Goal: Task Accomplishment & Management: Complete application form

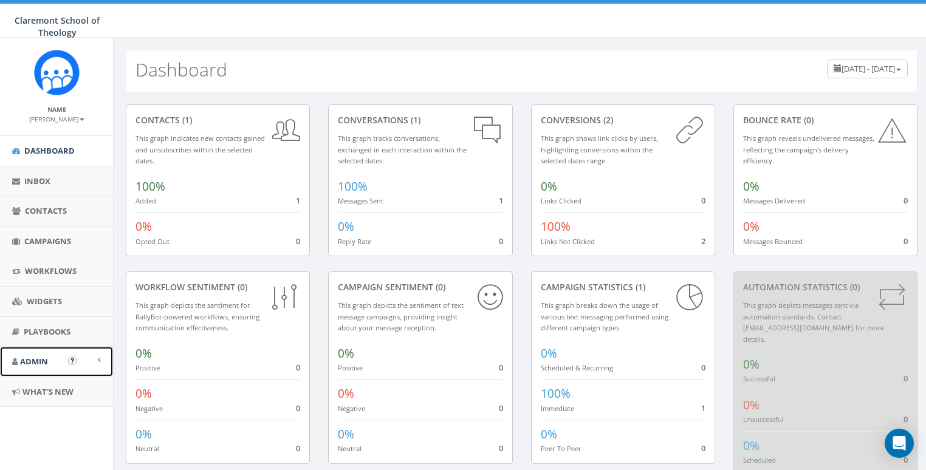
click at [38, 361] on span "Admin" at bounding box center [34, 361] width 28 height 11
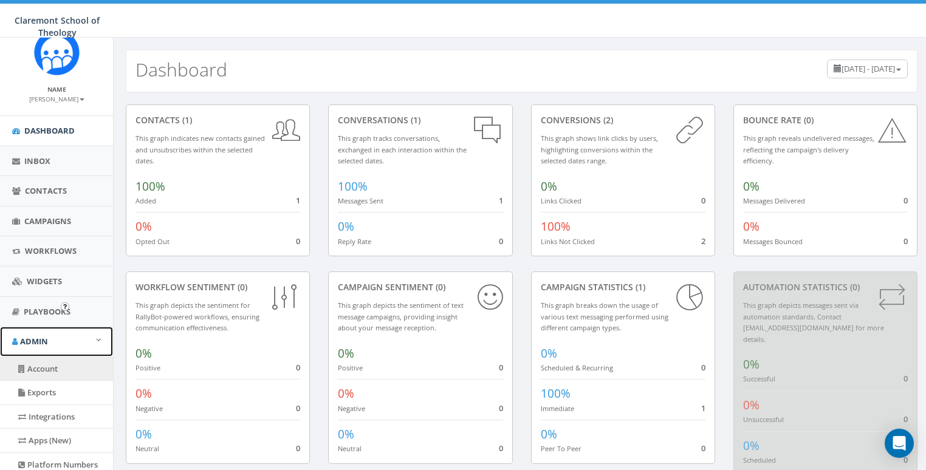
scroll to position [80, 0]
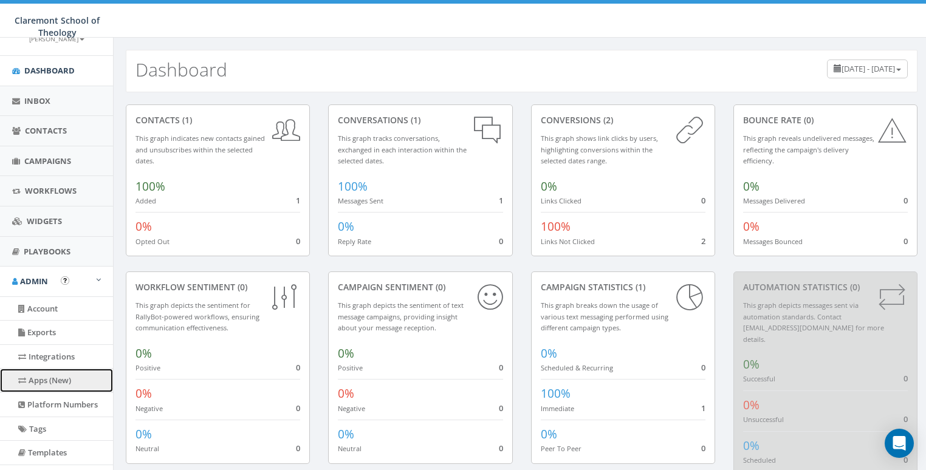
drag, startPoint x: 47, startPoint y: 375, endPoint x: 146, endPoint y: 314, distance: 116.2
click at [47, 375] on link "Apps (New)" at bounding box center [56, 381] width 113 height 24
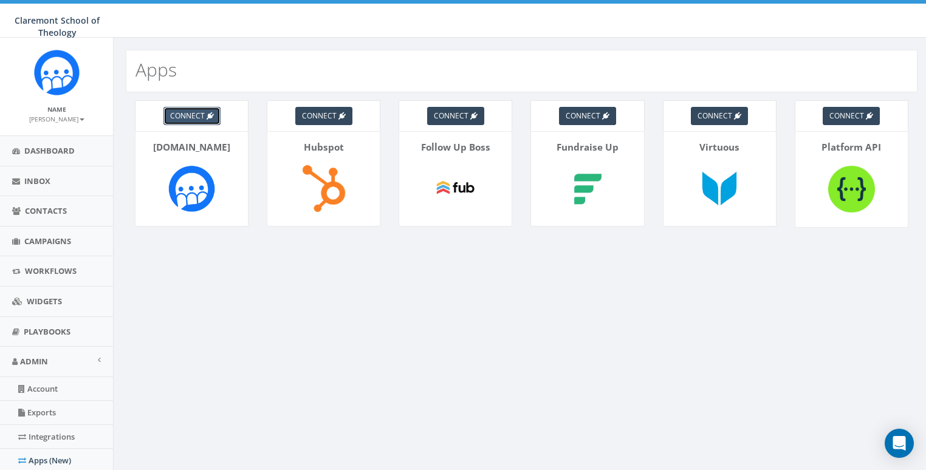
click at [197, 108] on link "connect" at bounding box center [191, 116] width 57 height 18
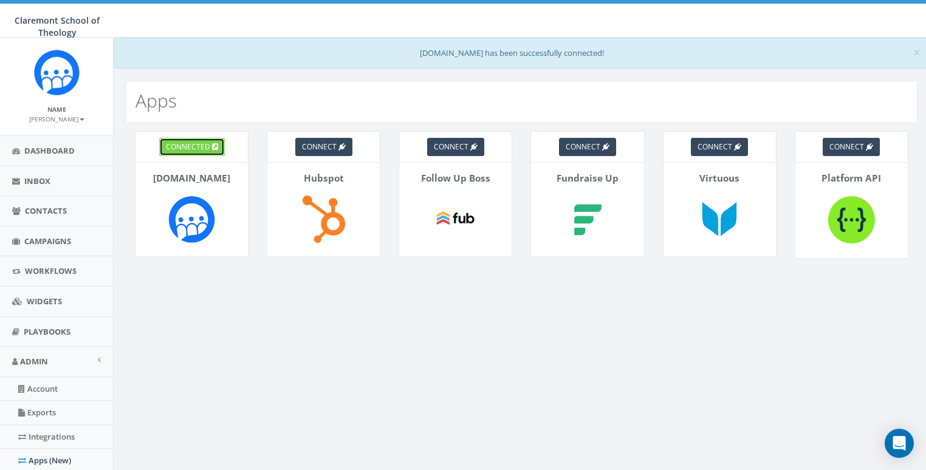
click at [191, 144] on span "connected" at bounding box center [188, 147] width 44 height 10
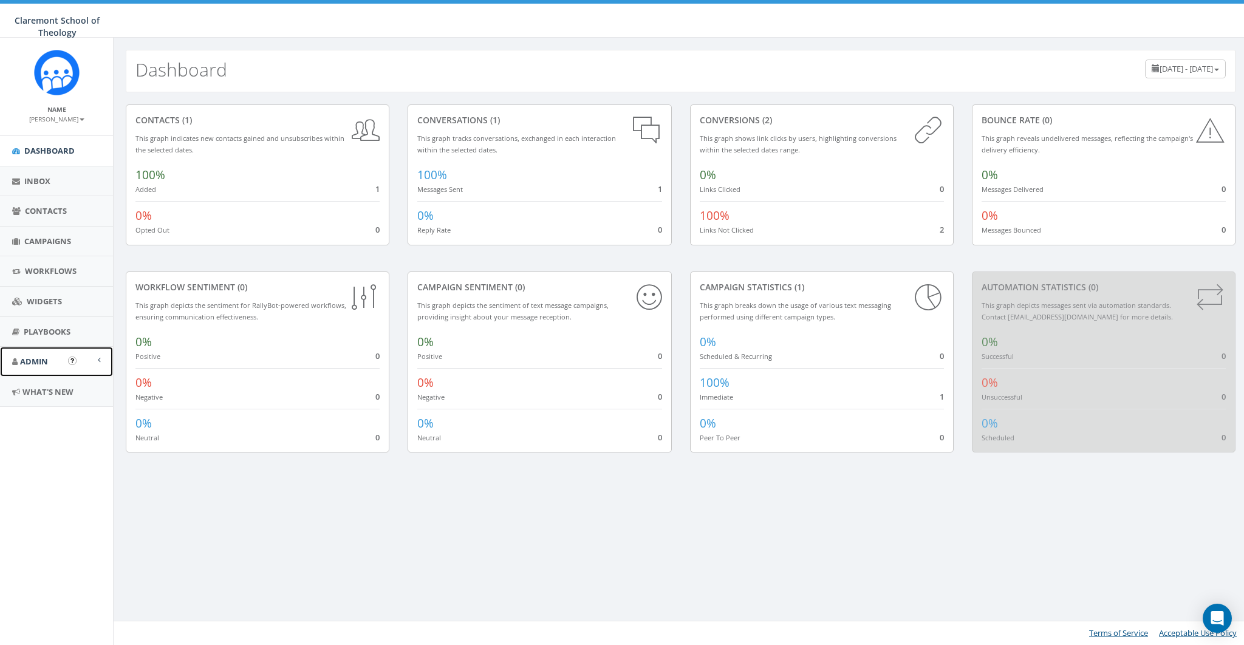
click at [44, 363] on span "Admin" at bounding box center [34, 361] width 28 height 11
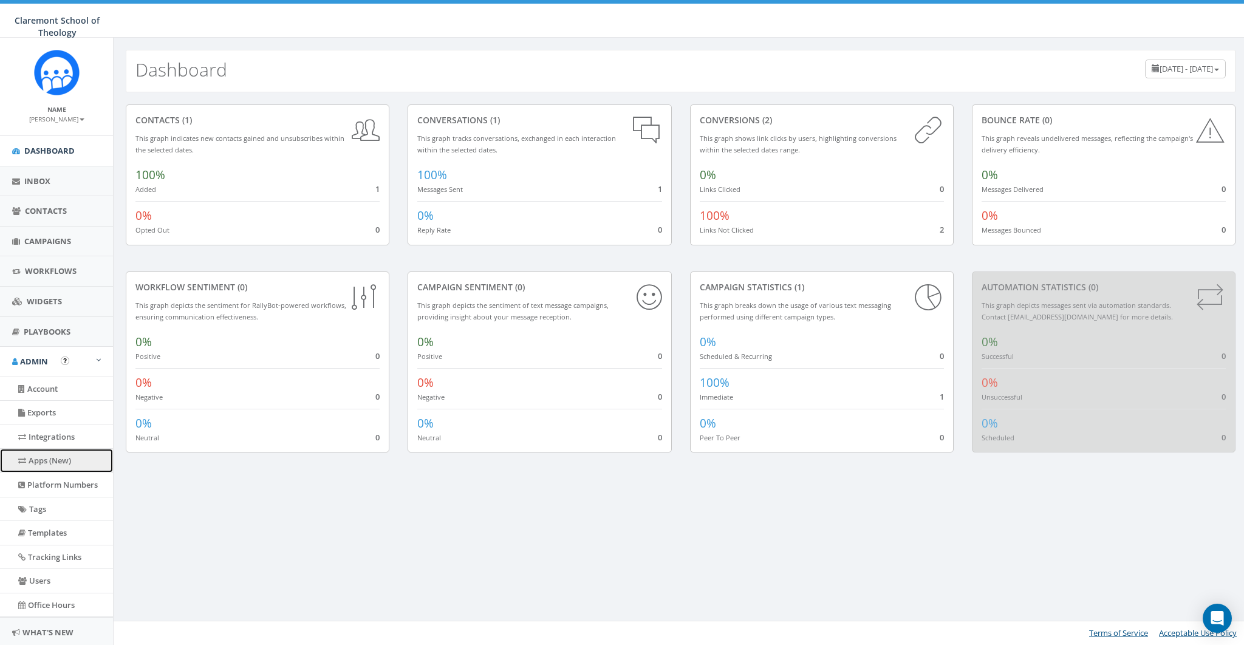
drag, startPoint x: 45, startPoint y: 459, endPoint x: 93, endPoint y: 461, distance: 48.0
click at [45, 459] on link "Apps (New)" at bounding box center [56, 461] width 113 height 24
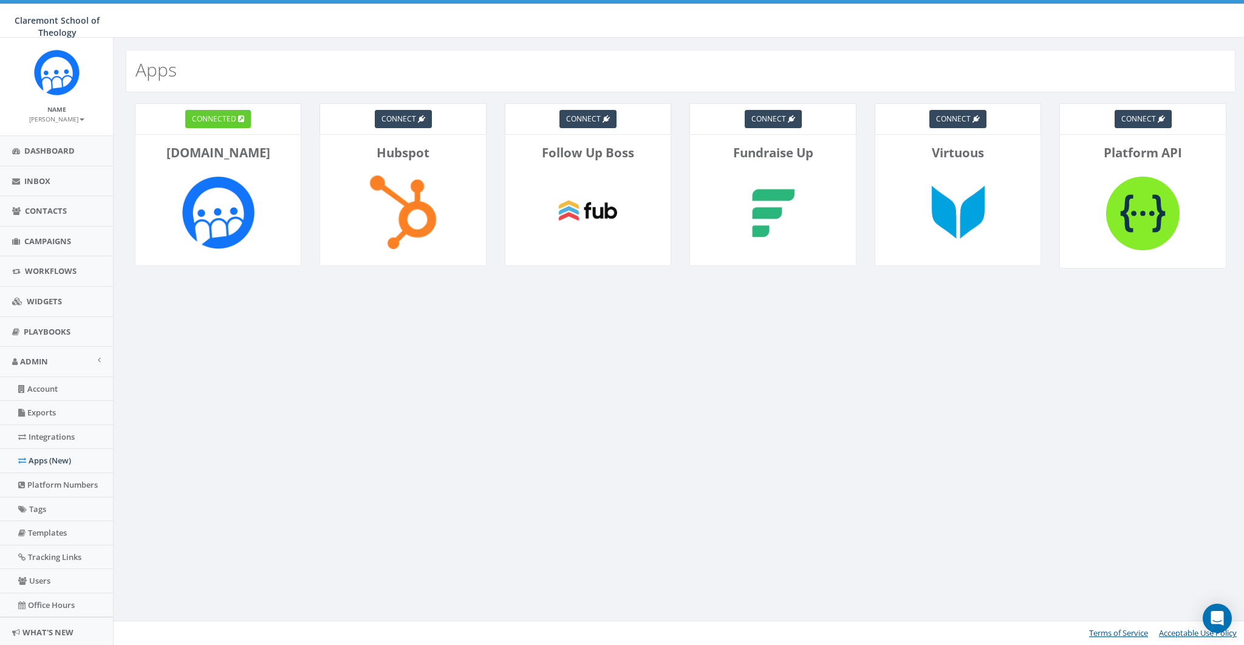
click at [270, 326] on div "connected [DOMAIN_NAME] connect Hubspot connect Follow Up Boss connect Fundrais…" at bounding box center [681, 210] width 1134 height 236
click at [220, 117] on span "connected" at bounding box center [214, 119] width 44 height 10
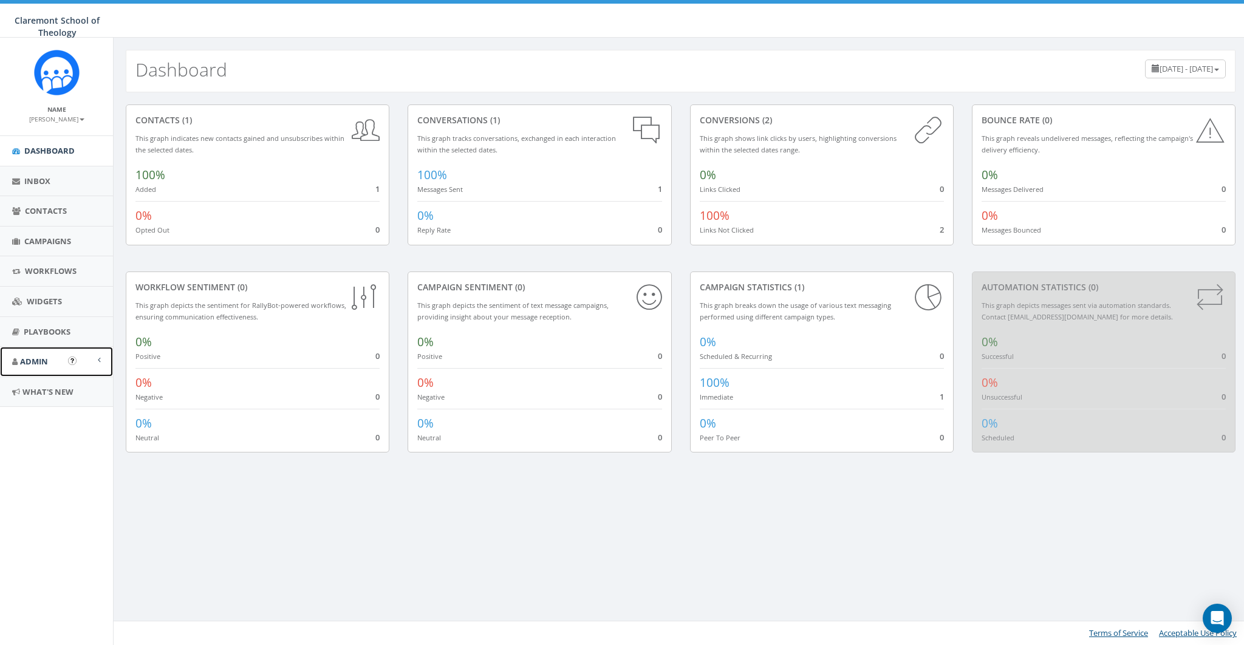
click at [40, 353] on link "Admin" at bounding box center [56, 362] width 113 height 30
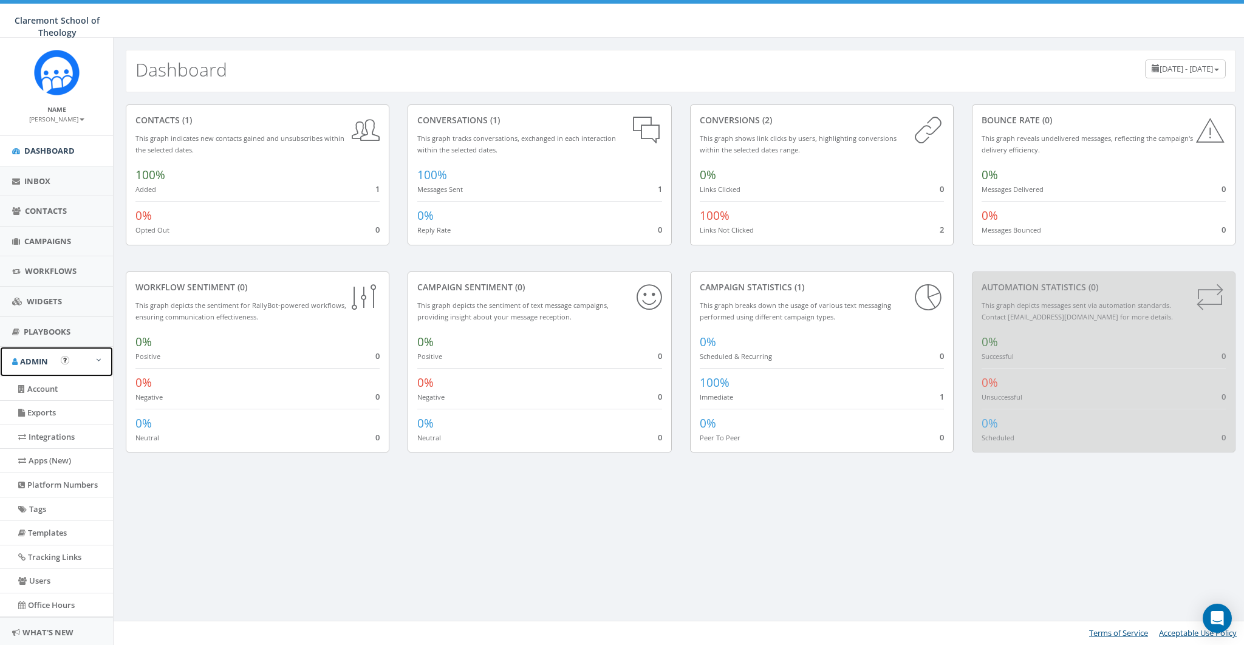
scroll to position [34, 0]
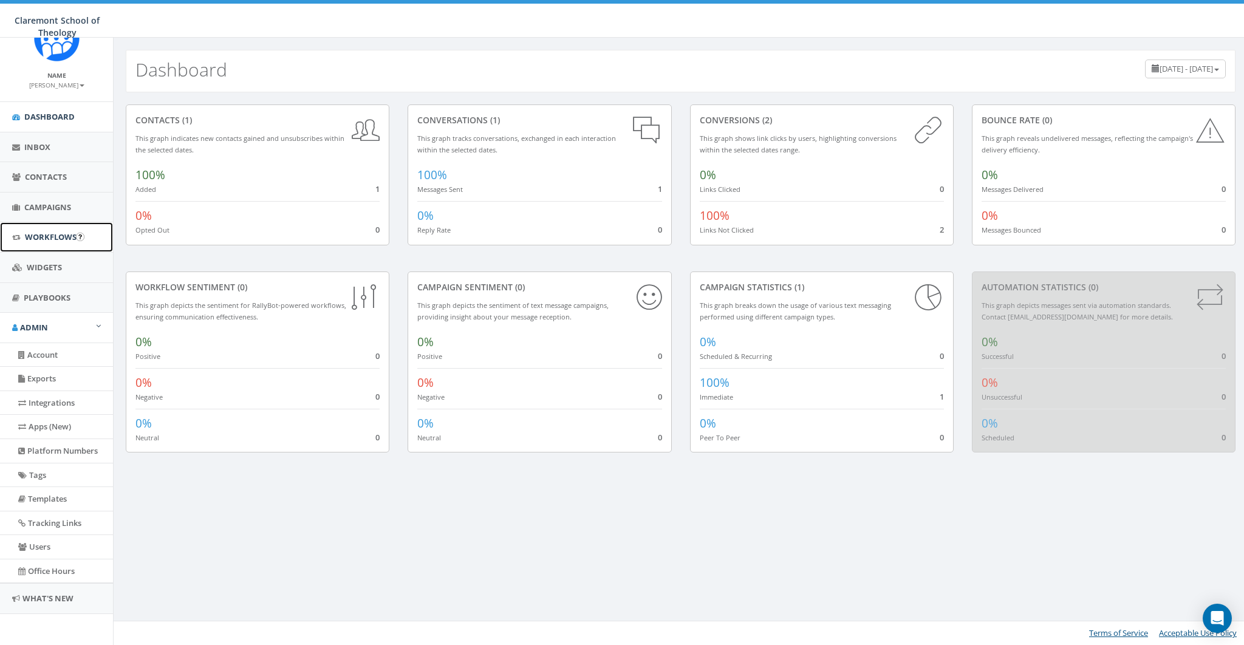
click at [47, 239] on span "Workflows" at bounding box center [51, 236] width 52 height 11
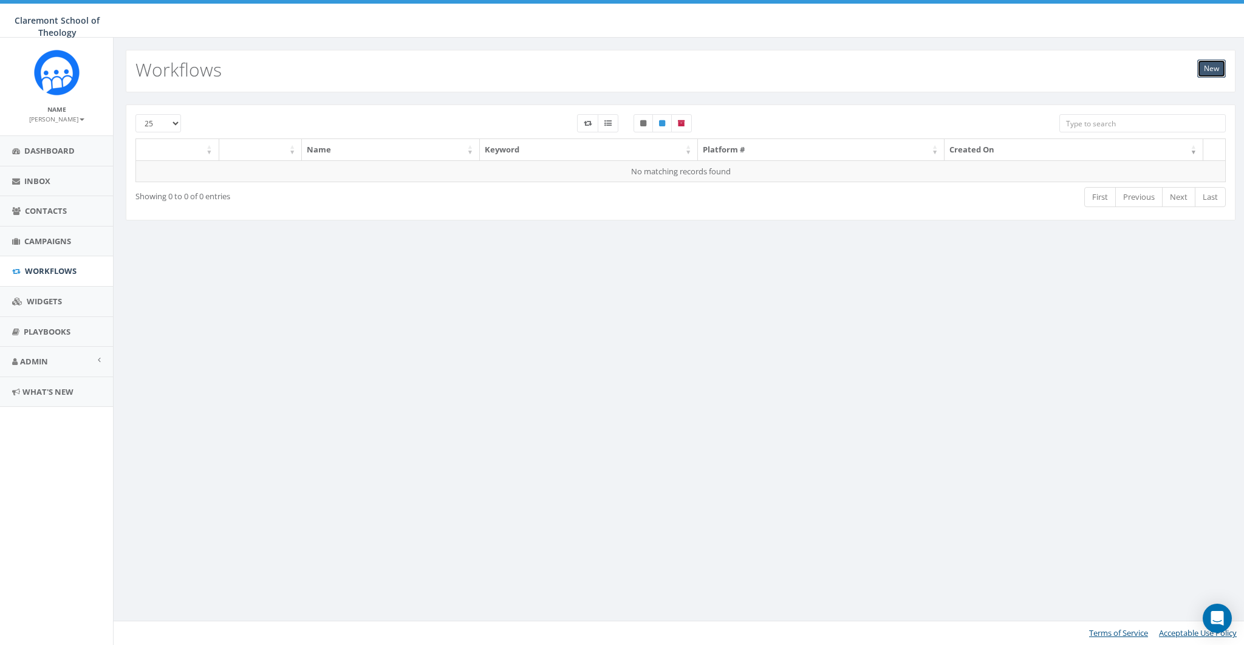
click at [1218, 70] on link "New" at bounding box center [1211, 69] width 29 height 18
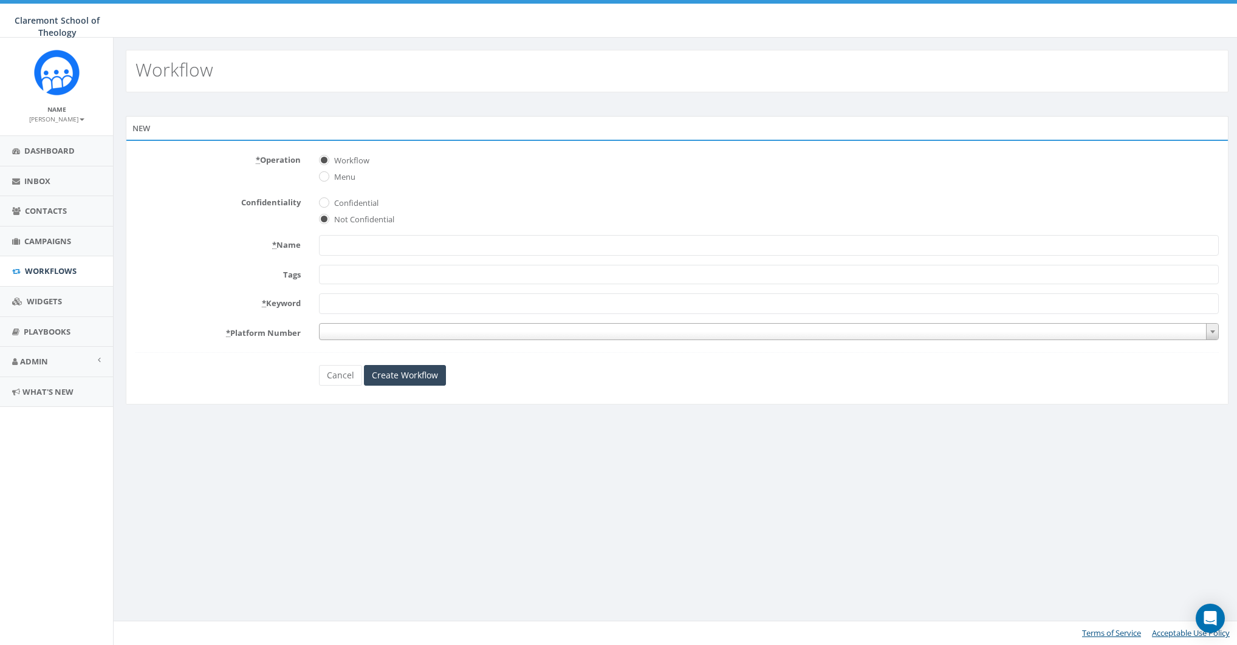
select select
click at [363, 106] on div "New * Operation Workflow Menu Confidentiality Confidential Not Confidential * N…" at bounding box center [681, 262] width 1134 height 340
click at [354, 241] on input "* Name" at bounding box center [773, 245] width 906 height 21
type input "FORM"
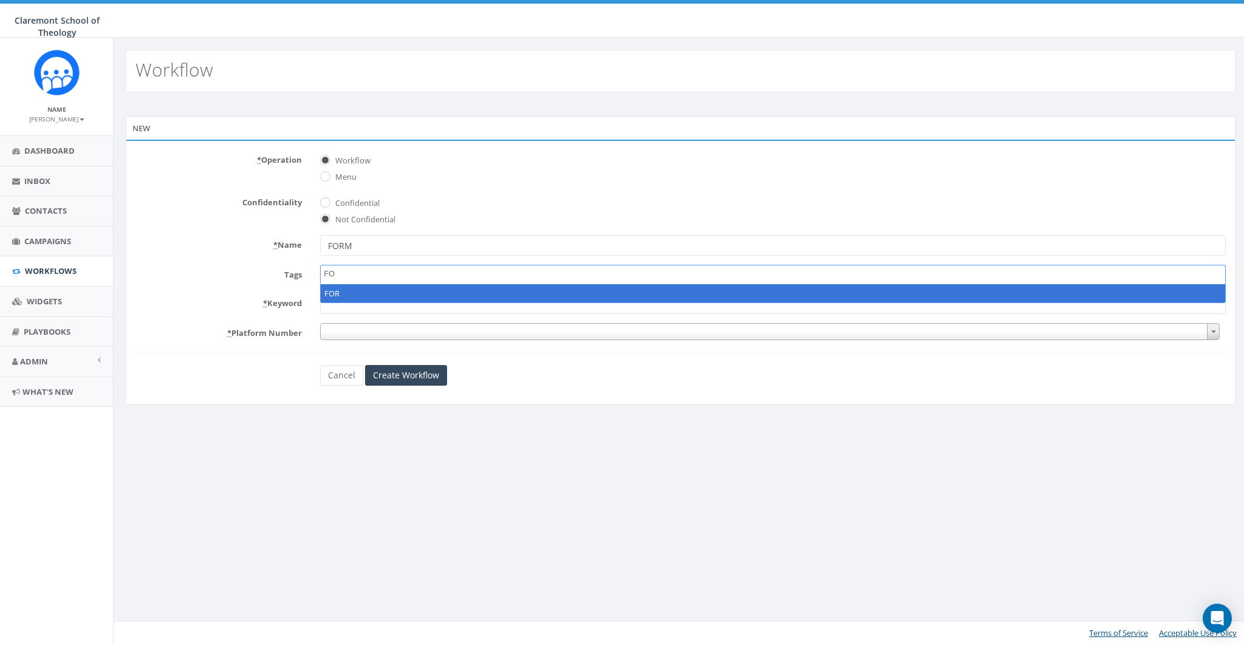
type textarea "F"
select select "alum"
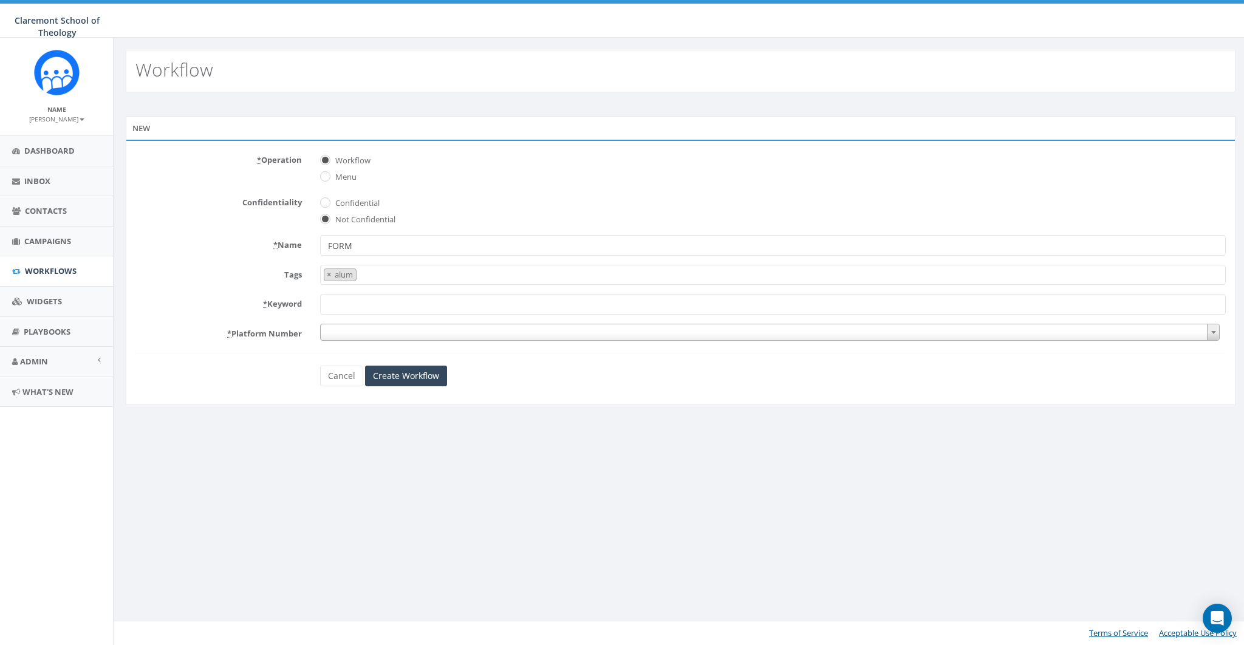
type textarea "F"
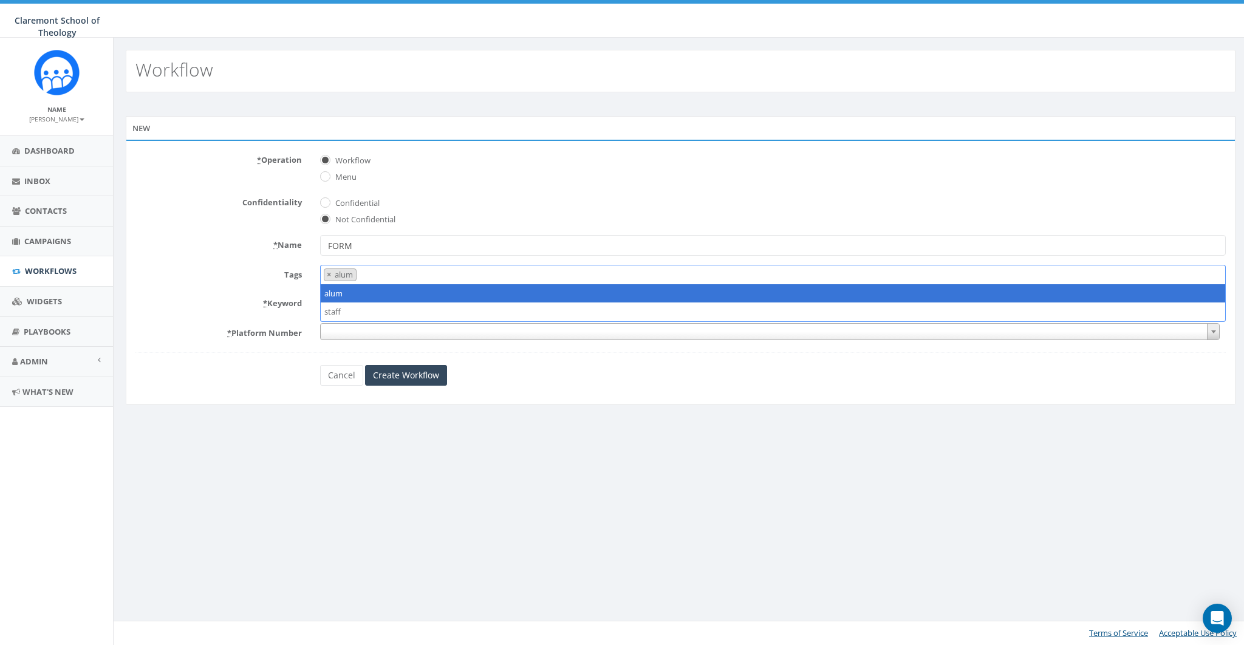
select select
type textarea "a"
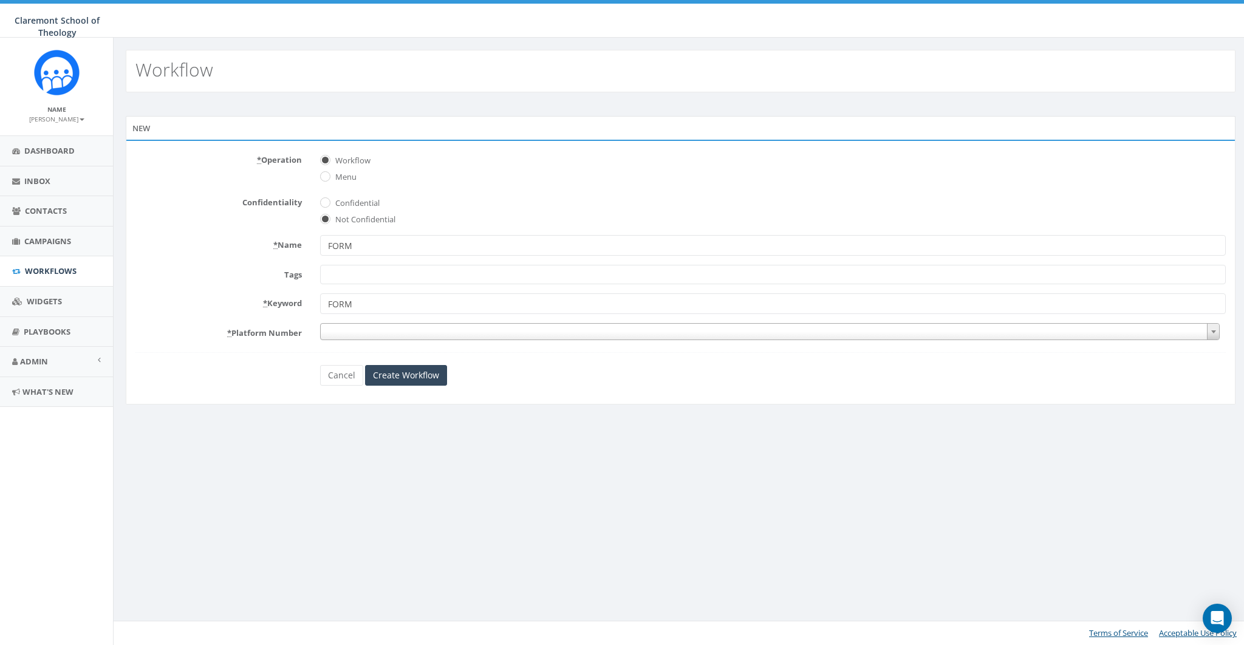
type input "FORM"
click at [343, 330] on span at bounding box center [770, 331] width 900 height 17
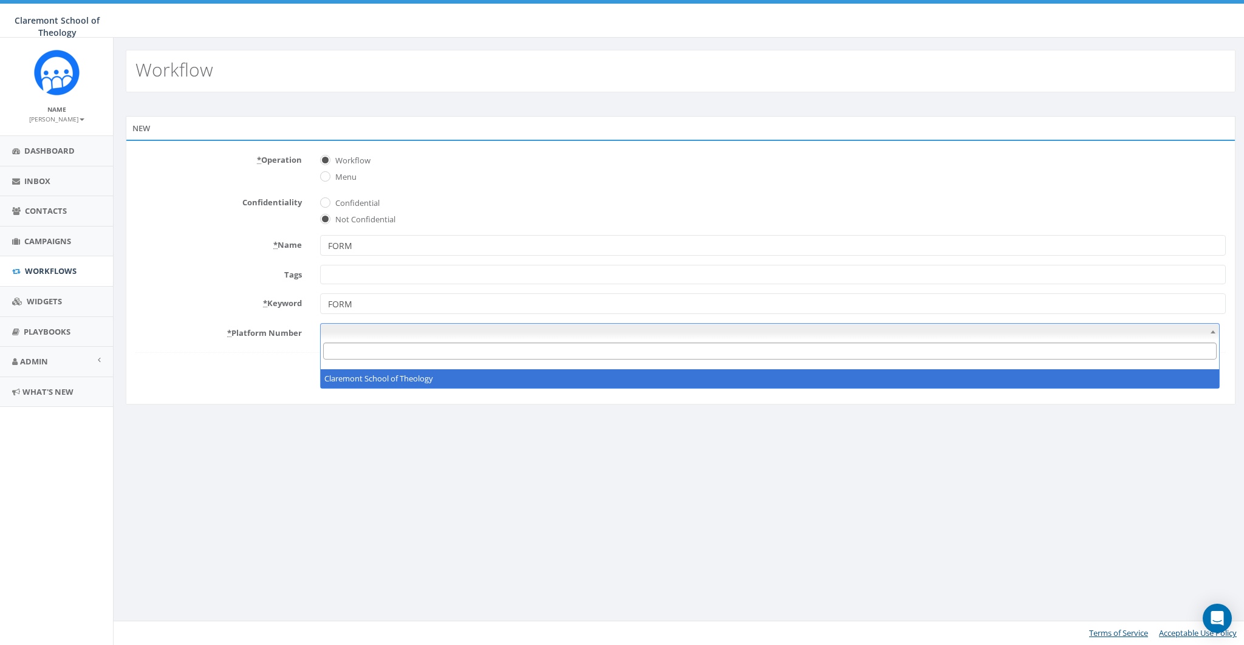
select select "7517980"
click at [425, 336] on span "Claremont School of Theology" at bounding box center [770, 332] width 898 height 17
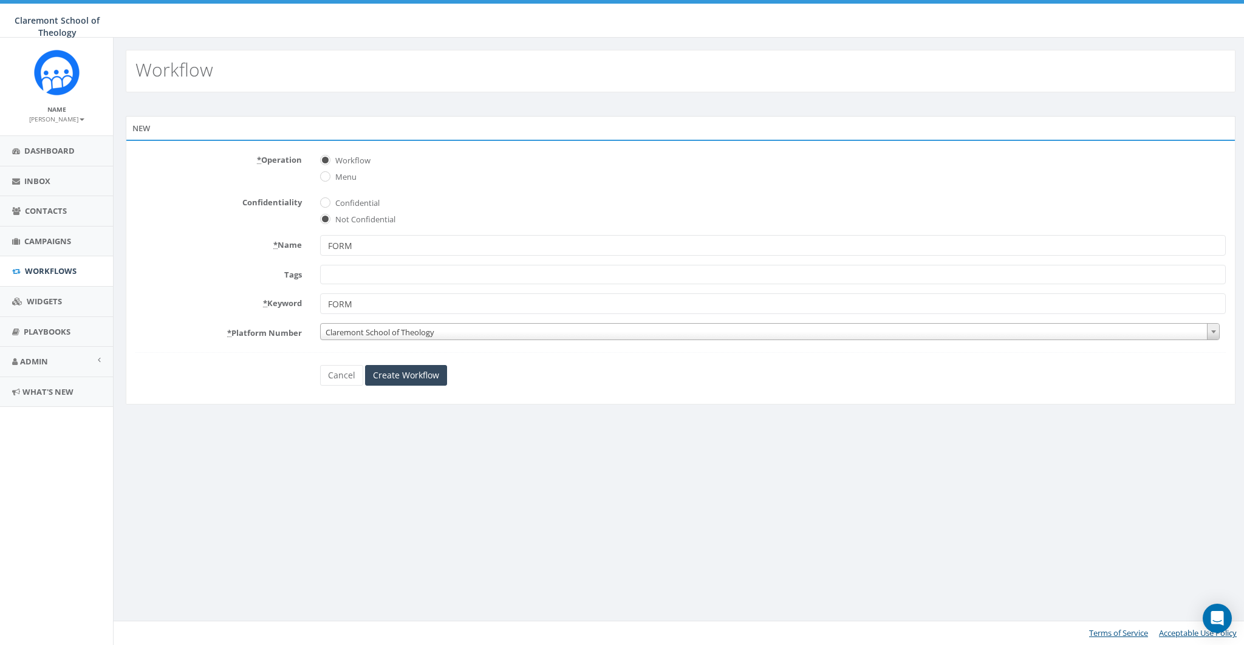
click at [457, 445] on div "Workflow New * Operation Workflow Menu Confidentiality Confidential Not Confide…" at bounding box center [680, 341] width 1135 height 607
click at [402, 374] on input "Create Workflow" at bounding box center [406, 375] width 82 height 21
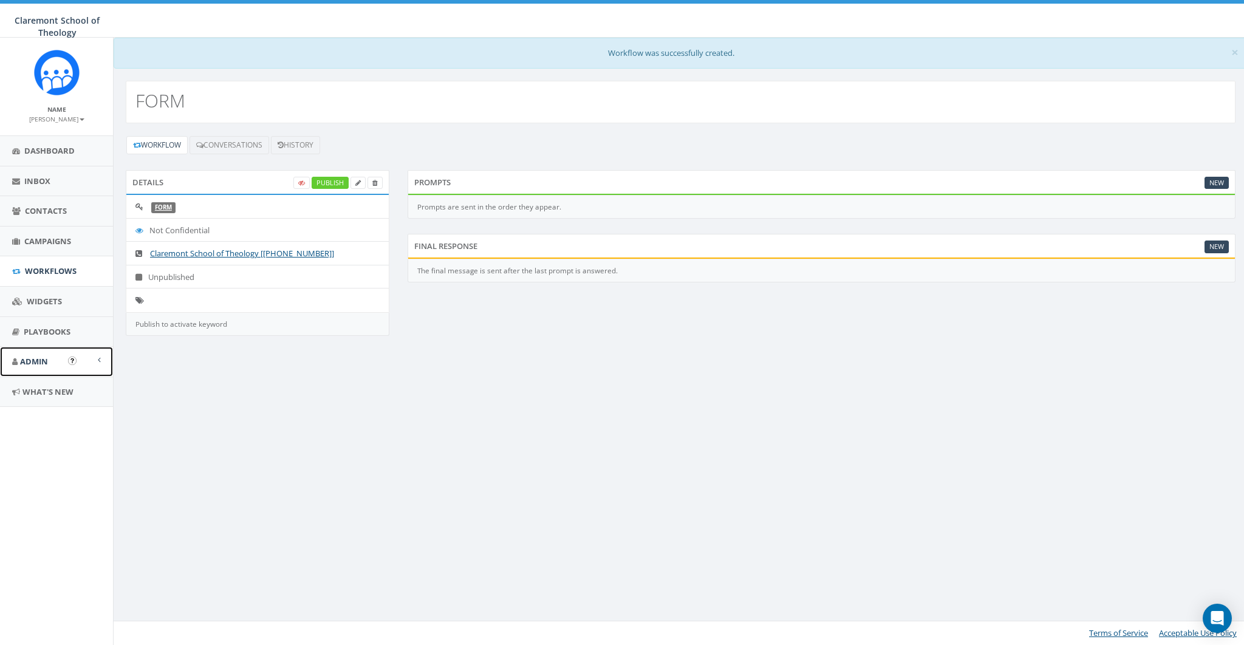
click at [42, 353] on link "Admin" at bounding box center [56, 362] width 113 height 30
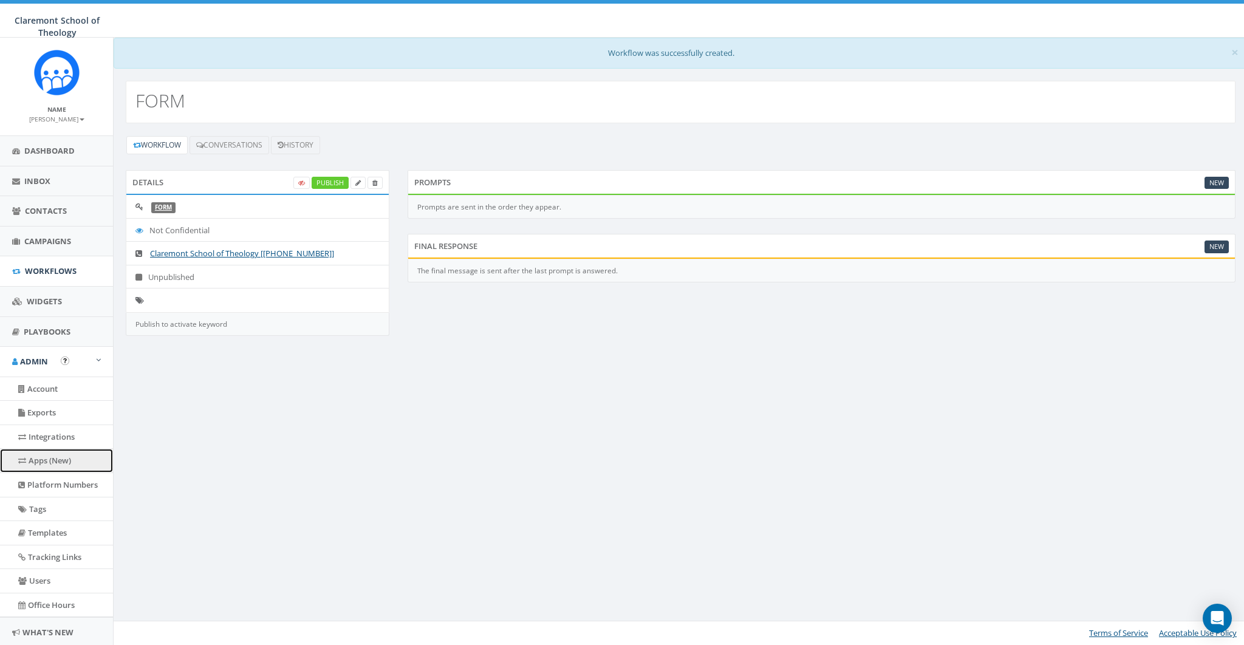
click at [55, 466] on link "Apps (New)" at bounding box center [56, 461] width 113 height 24
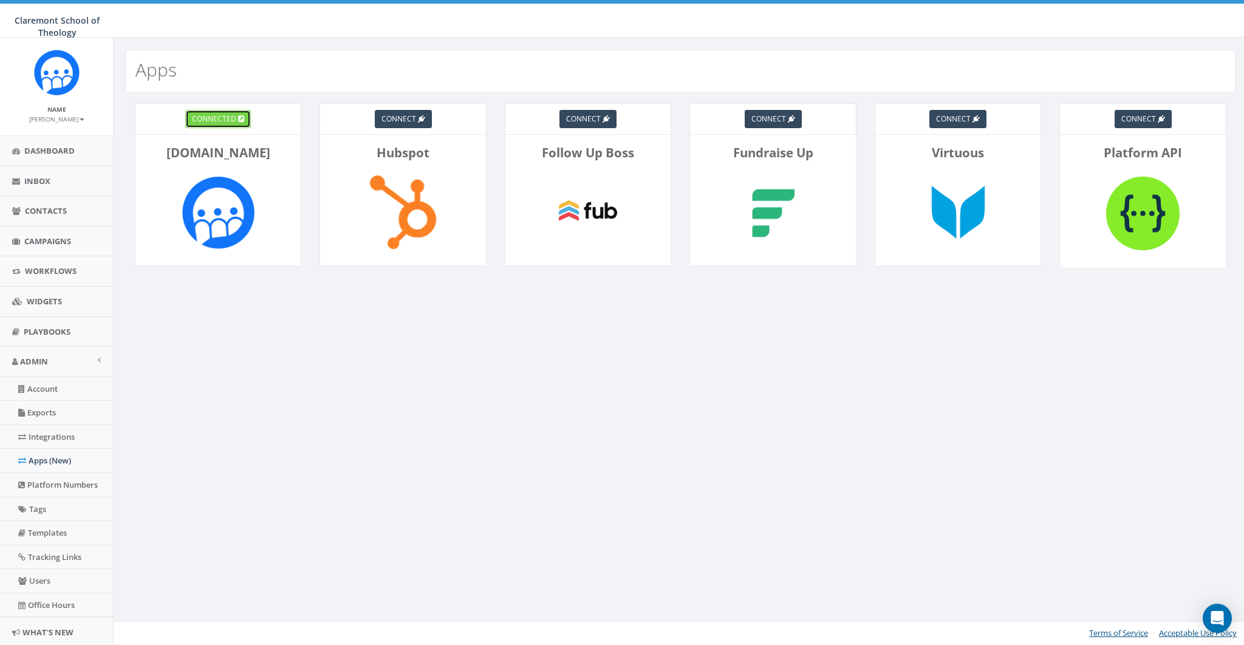
click at [228, 118] on span "connected" at bounding box center [214, 119] width 44 height 10
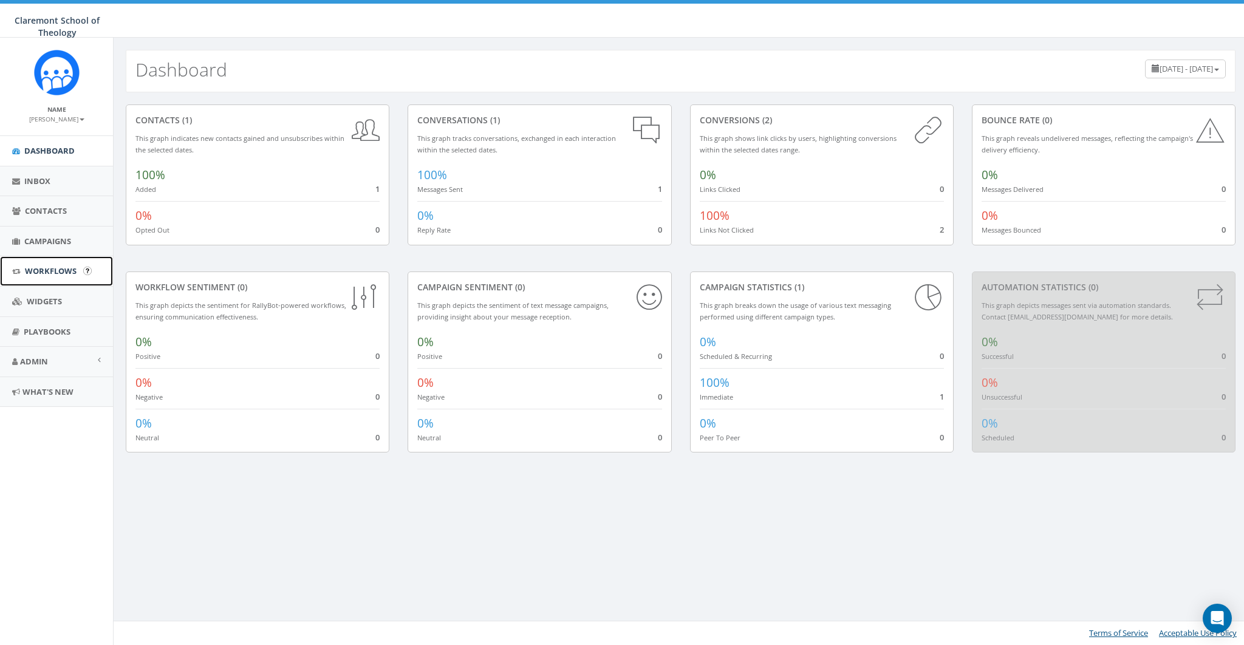
click at [40, 270] on span "Workflows" at bounding box center [51, 270] width 52 height 11
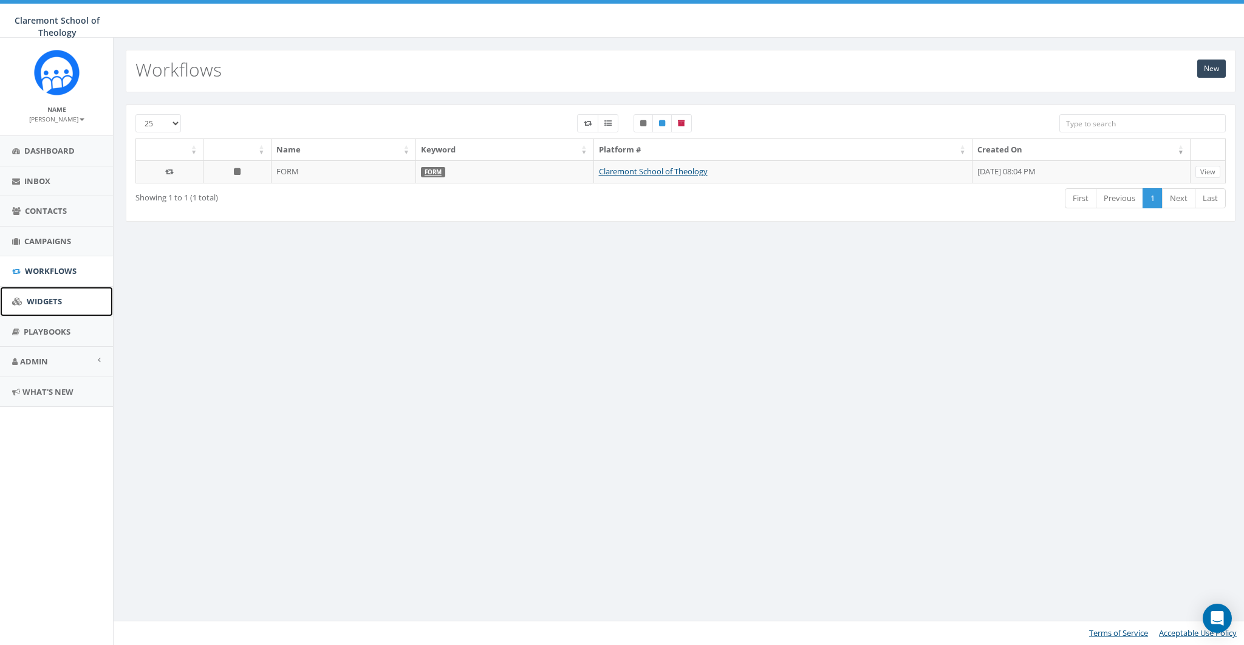
click at [48, 313] on link "Widgets" at bounding box center [56, 302] width 113 height 30
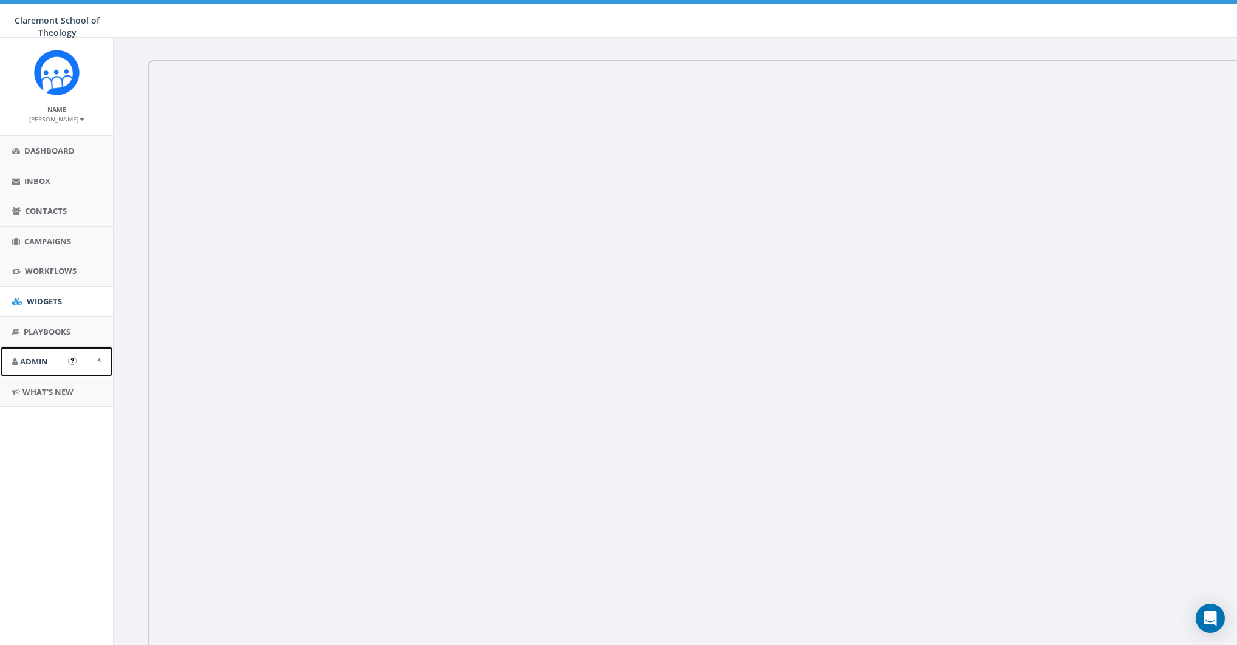
click at [41, 365] on span "Admin" at bounding box center [34, 361] width 28 height 11
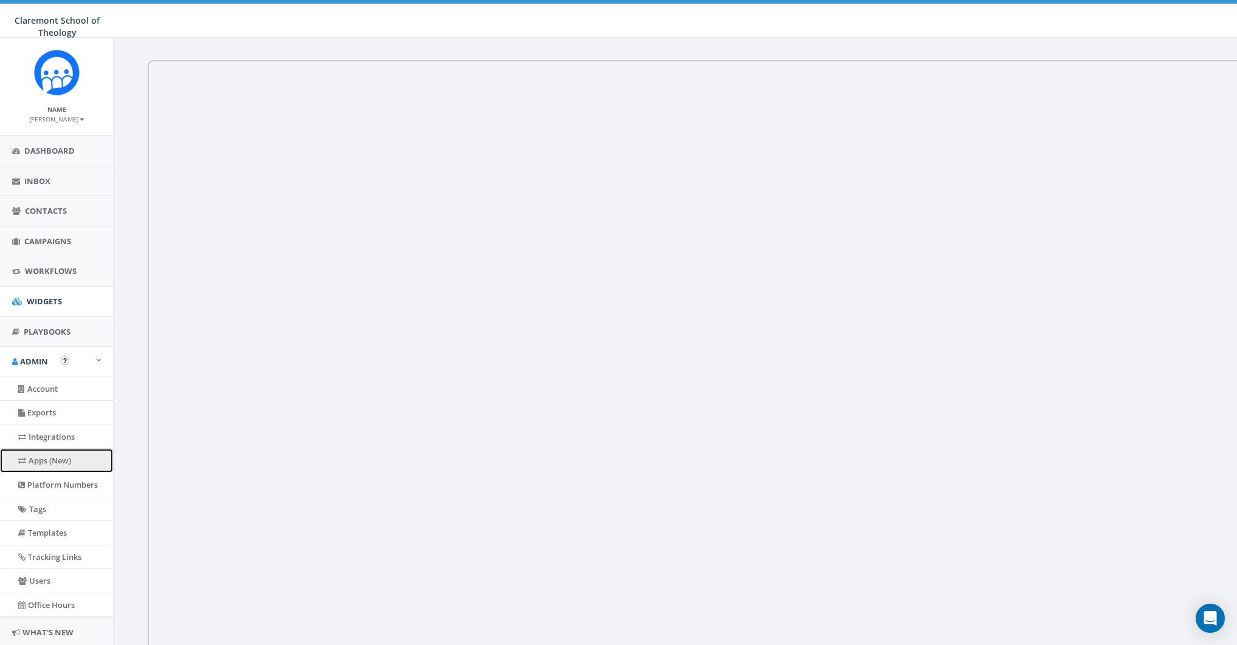
click at [54, 462] on link "Apps (New)" at bounding box center [56, 461] width 113 height 24
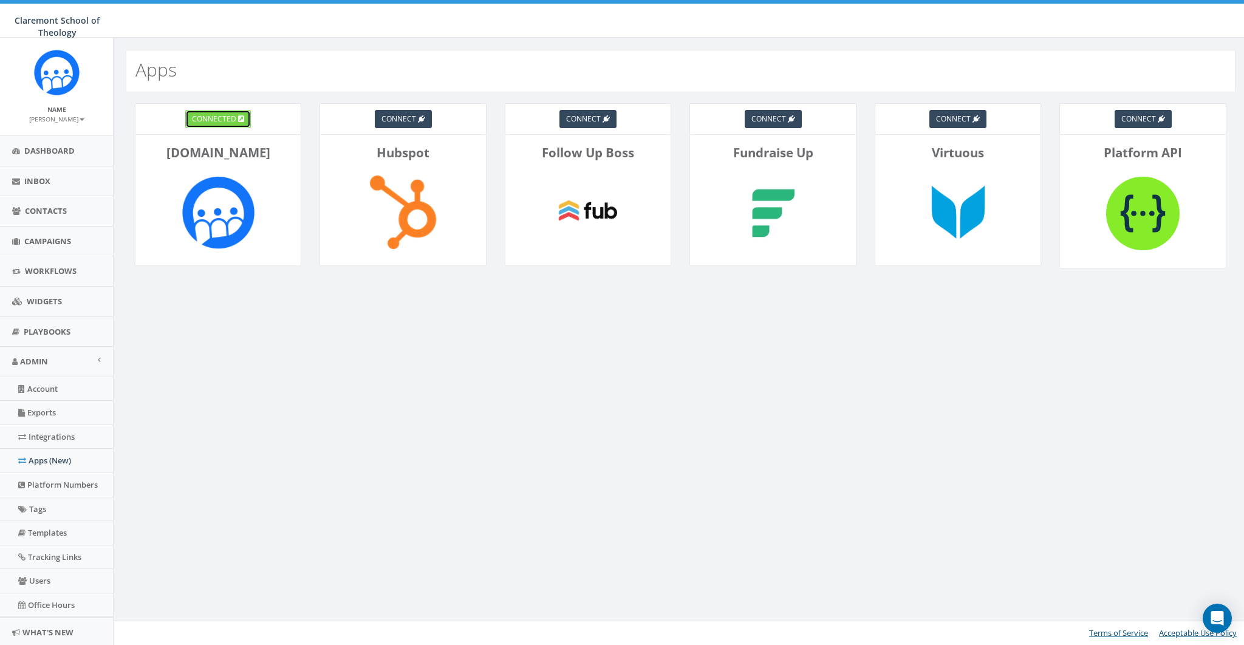
click at [215, 115] on span "connected" at bounding box center [214, 119] width 44 height 10
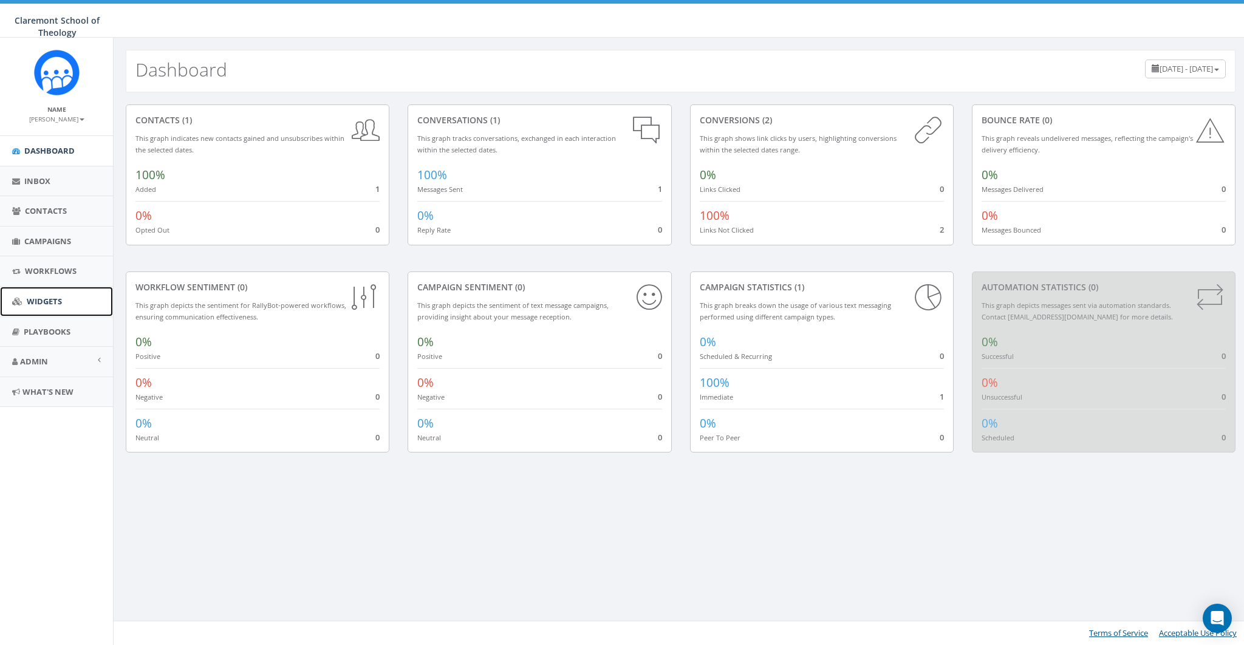
click at [53, 296] on span "Widgets" at bounding box center [44, 301] width 35 height 11
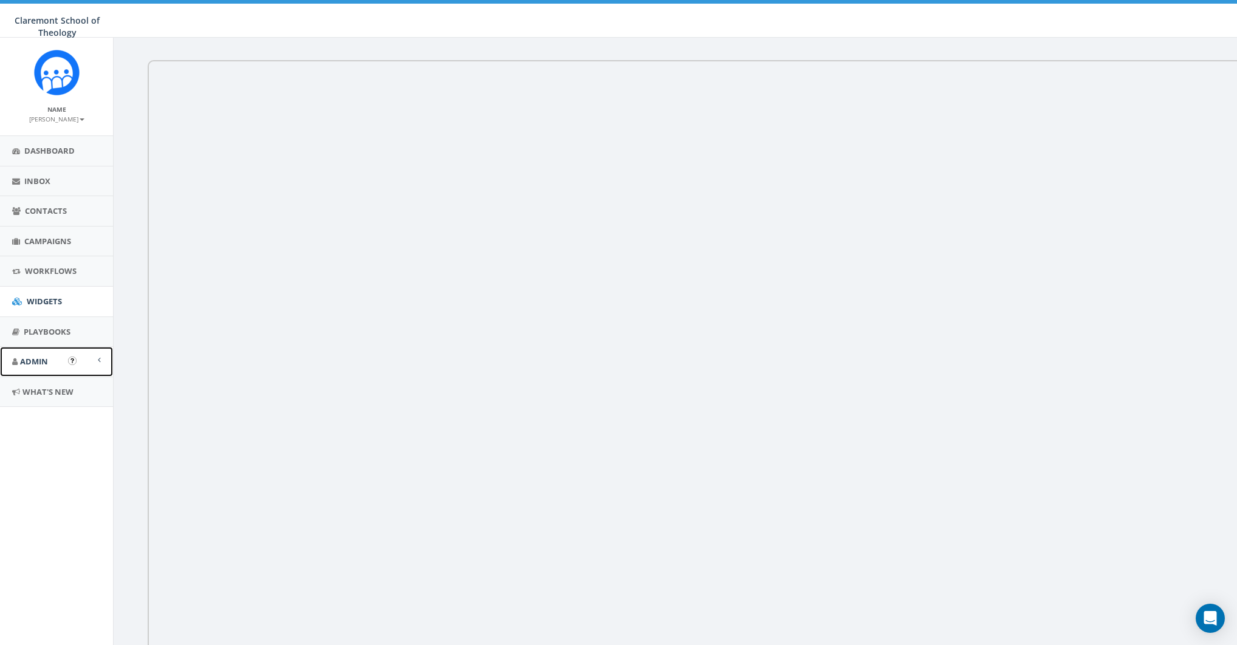
click at [35, 367] on link "Admin" at bounding box center [56, 362] width 113 height 30
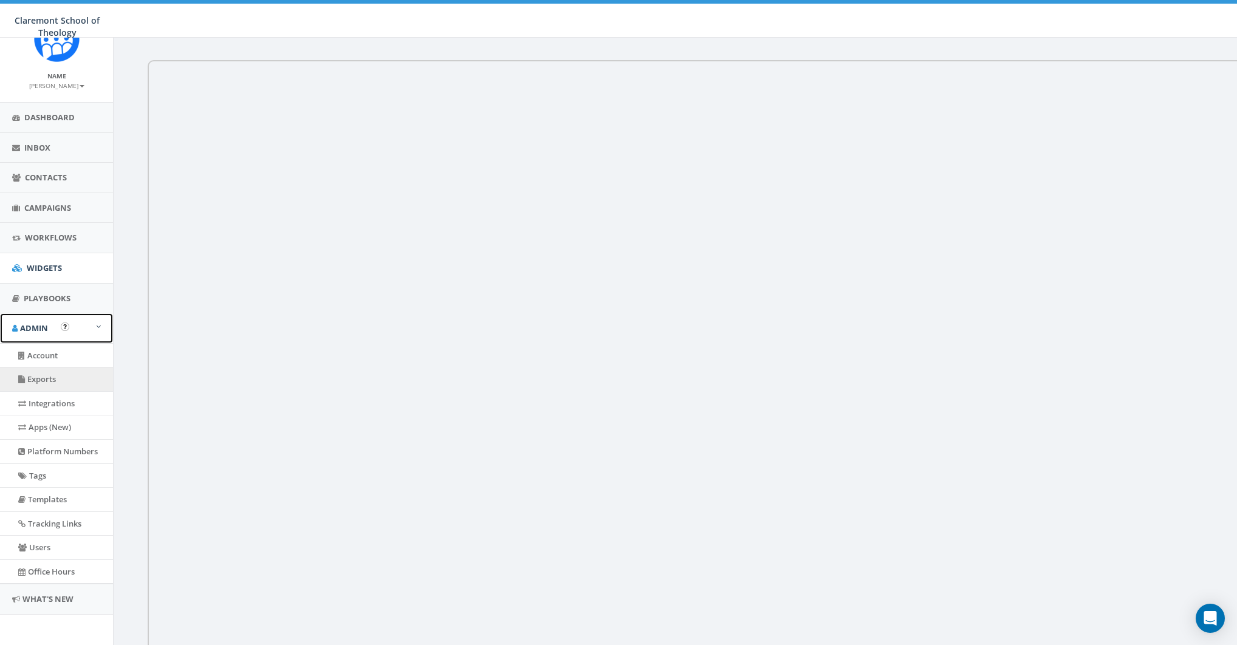
scroll to position [34, 0]
click at [61, 426] on link "Apps (New)" at bounding box center [56, 427] width 113 height 24
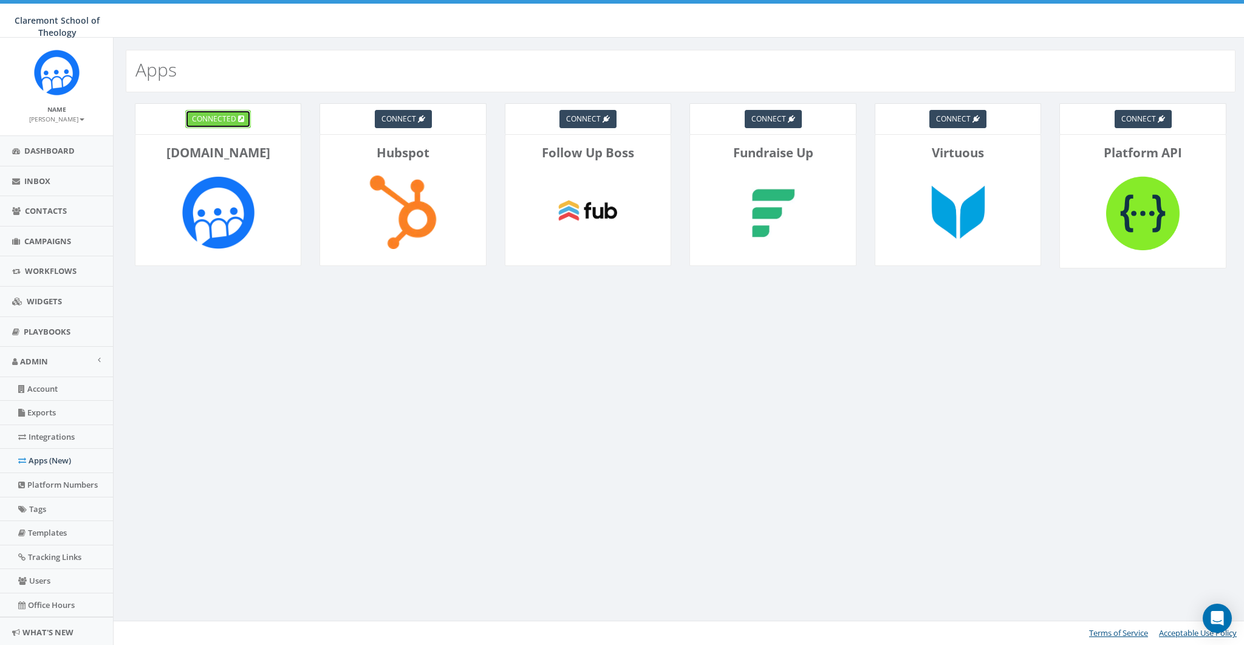
click at [222, 121] on span "connected" at bounding box center [214, 119] width 44 height 10
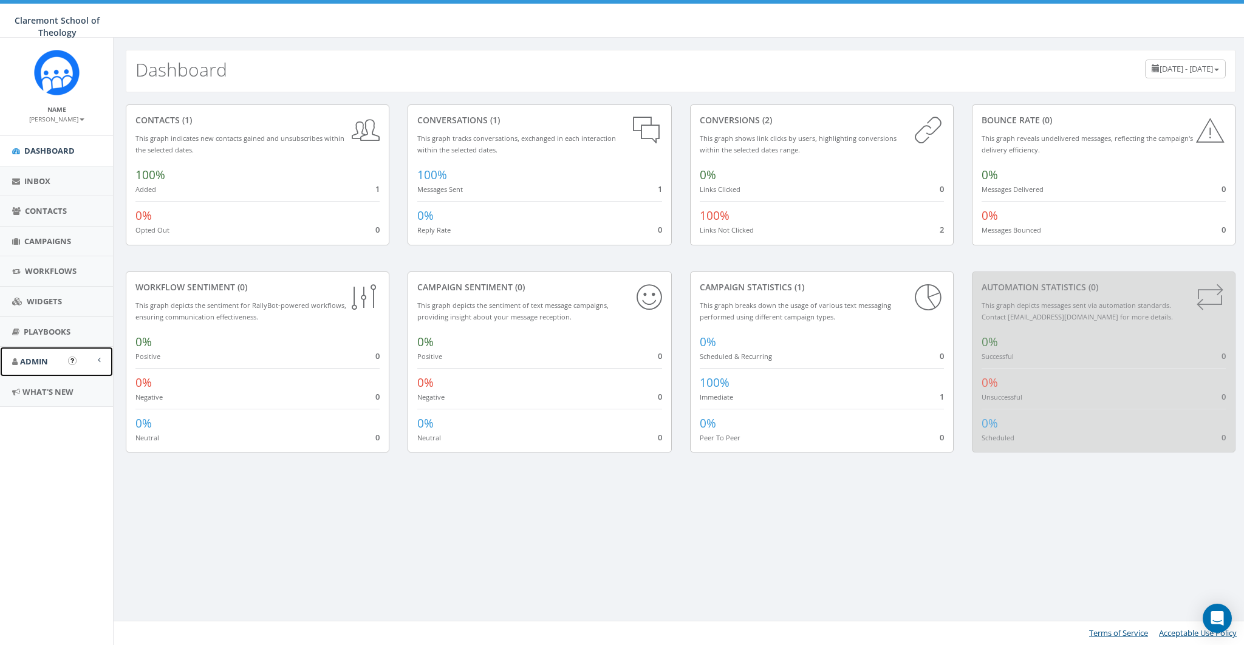
click at [39, 359] on span "Admin" at bounding box center [34, 361] width 28 height 11
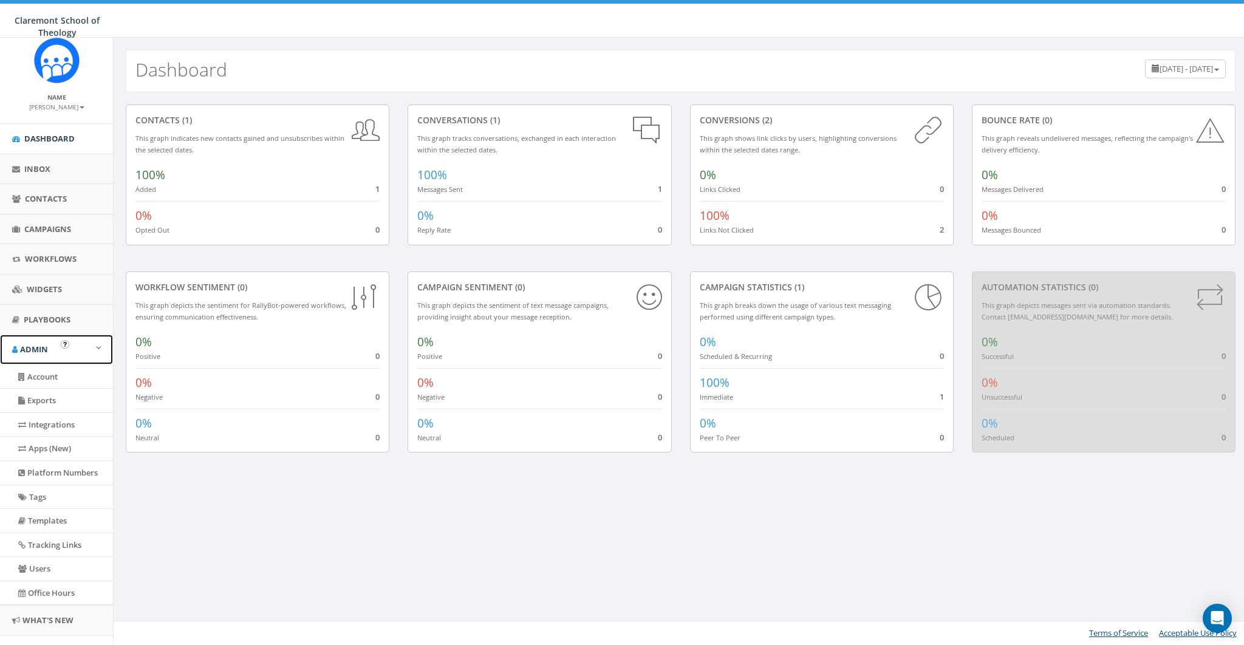
scroll to position [18, 0]
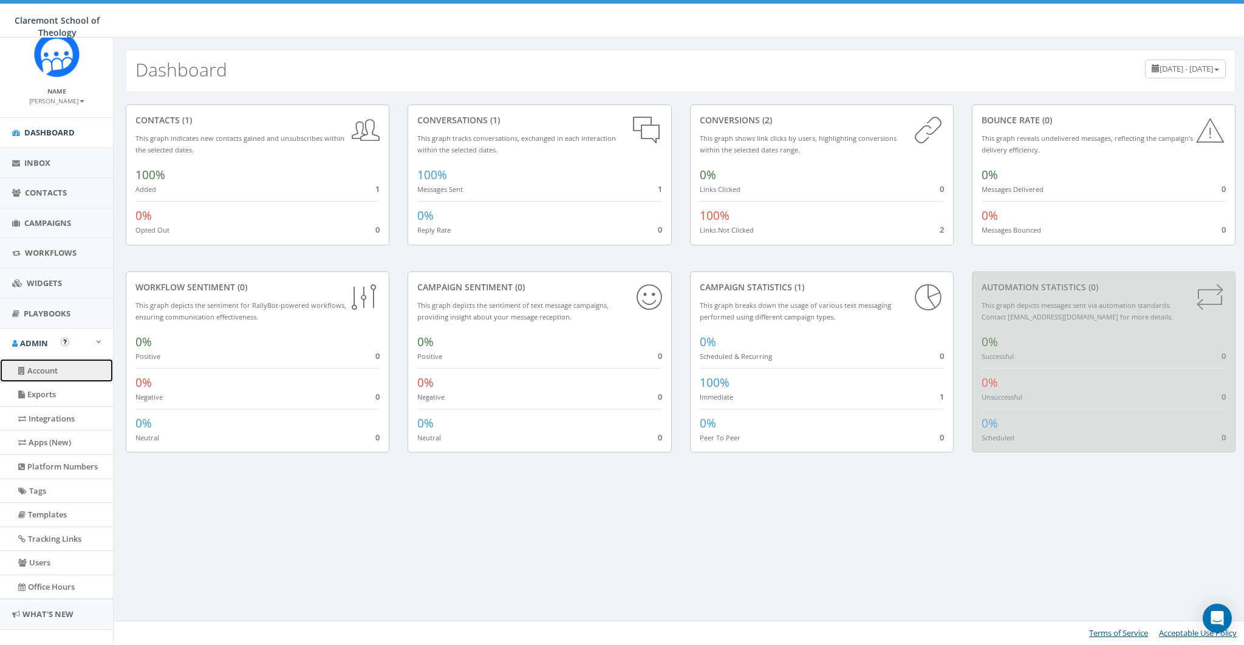
click at [44, 369] on link "Account" at bounding box center [56, 371] width 113 height 24
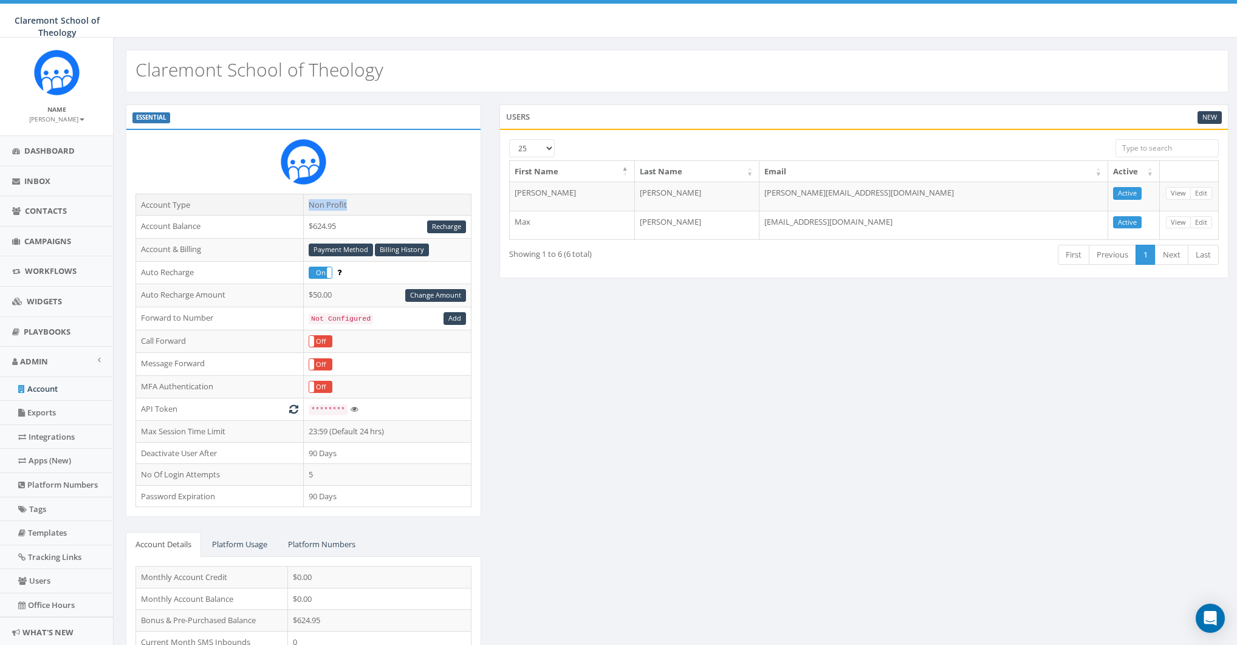
drag, startPoint x: 359, startPoint y: 204, endPoint x: 309, endPoint y: 205, distance: 50.4
click at [309, 205] on td "Non Profit" at bounding box center [387, 205] width 168 height 22
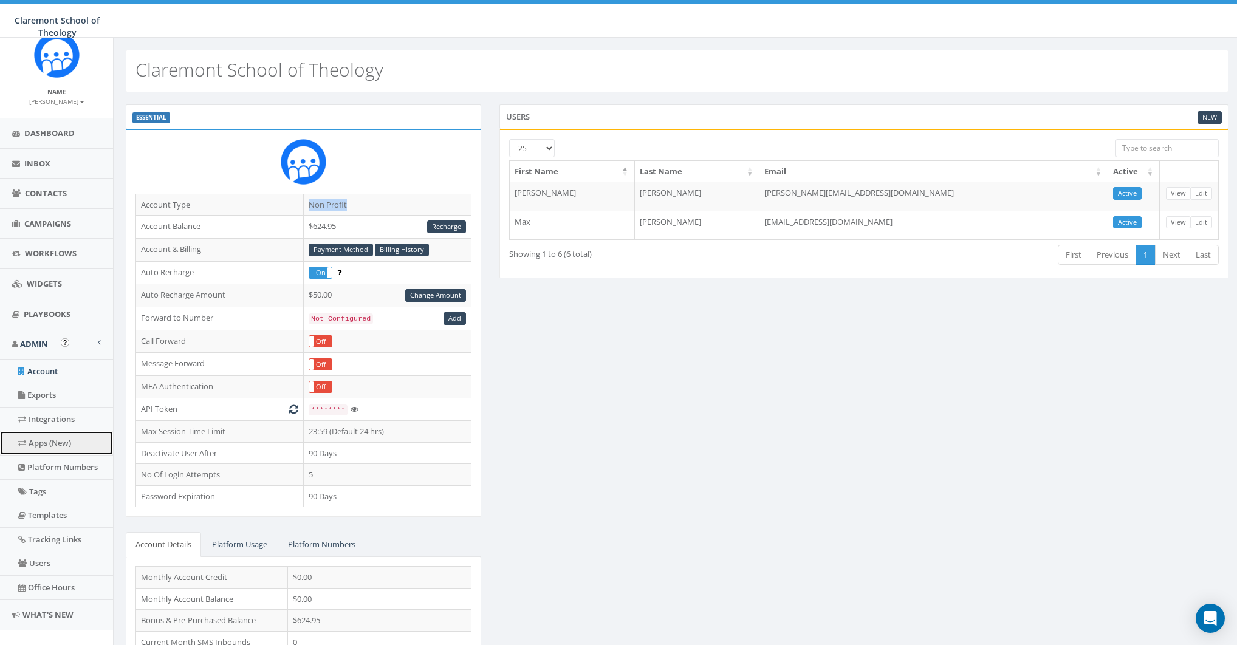
click at [58, 449] on link "Apps (New)" at bounding box center [56, 443] width 113 height 24
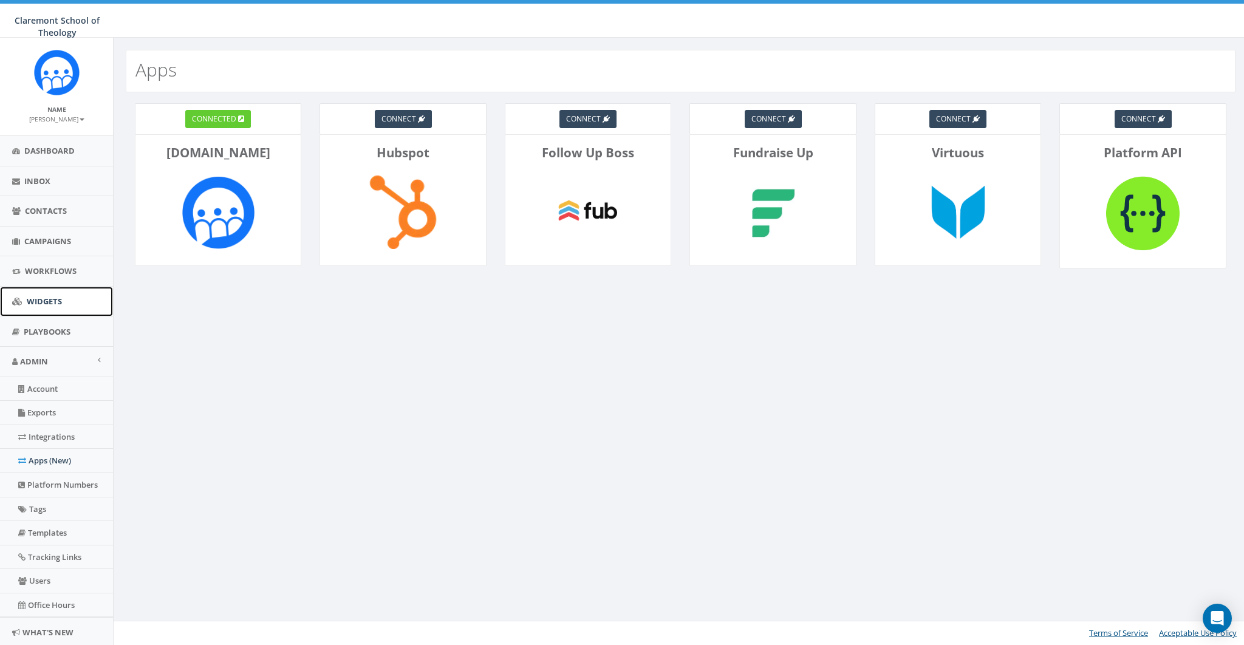
click at [25, 298] on link "Widgets" at bounding box center [56, 302] width 113 height 30
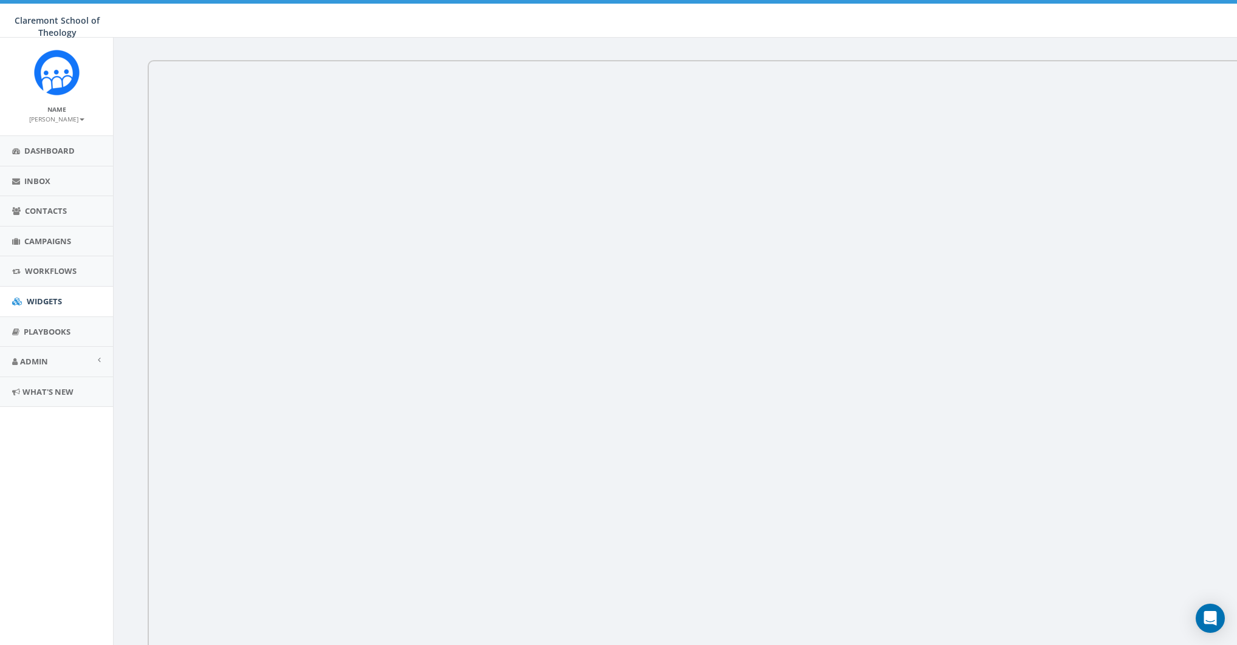
click at [72, 123] on small "[PERSON_NAME]" at bounding box center [56, 119] width 55 height 9
click at [52, 152] on link "Sign Out" at bounding box center [61, 152] width 96 height 15
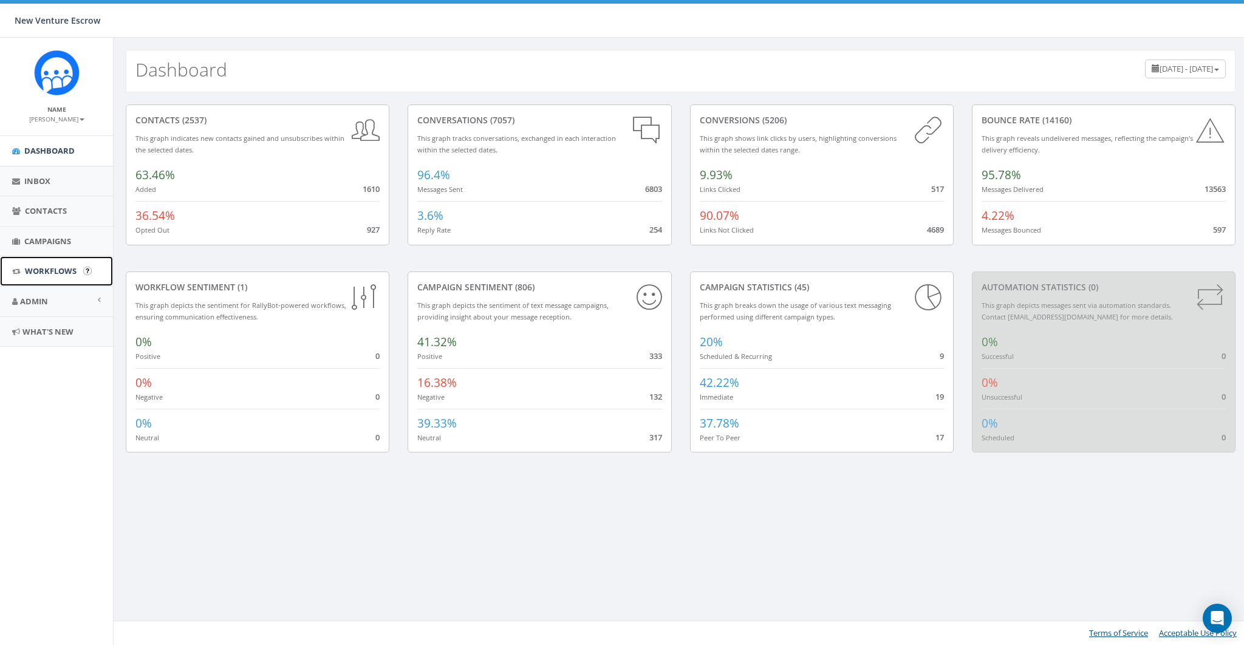
click at [50, 264] on link "Workflows" at bounding box center [56, 271] width 113 height 30
